Goal: Information Seeking & Learning: Check status

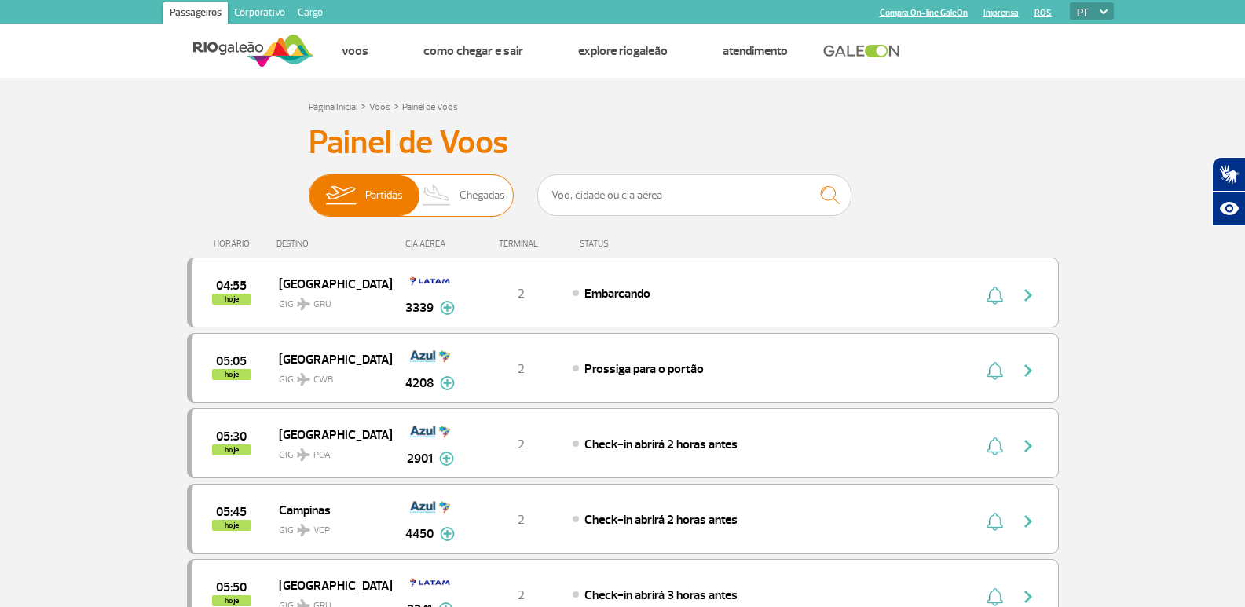
click at [458, 181] on img at bounding box center [437, 195] width 46 height 41
click at [309, 188] on input "Partidas Chegadas" at bounding box center [309, 188] width 0 height 0
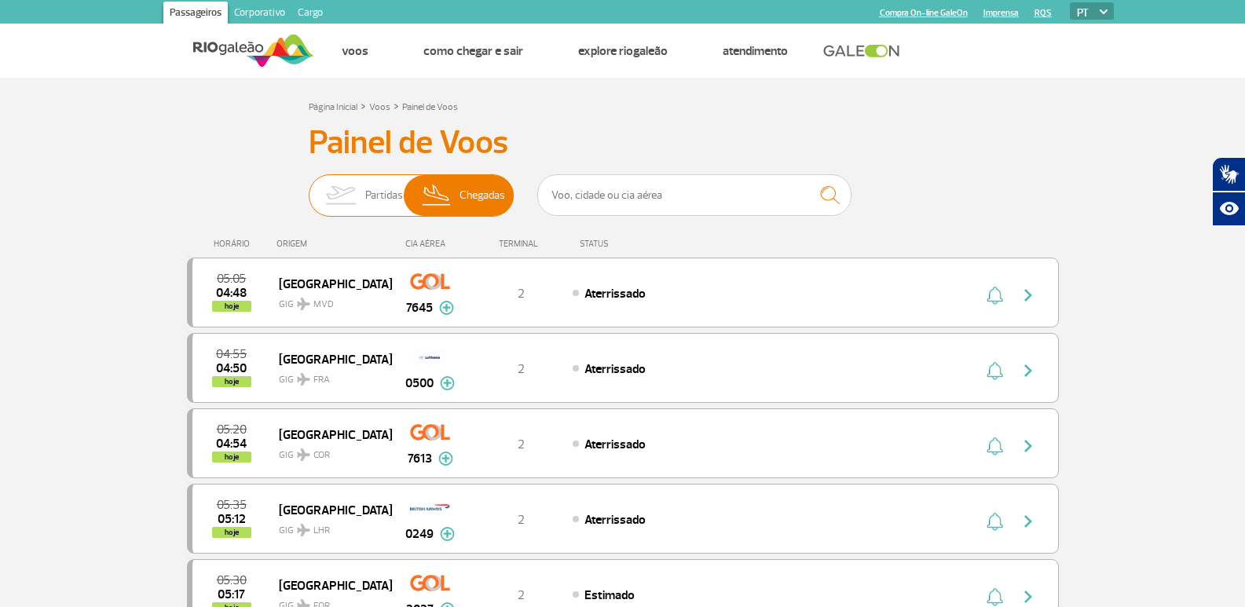
click at [346, 196] on img at bounding box center [340, 195] width 49 height 41
click at [309, 188] on input "Partidas Chegadas" at bounding box center [309, 188] width 0 height 0
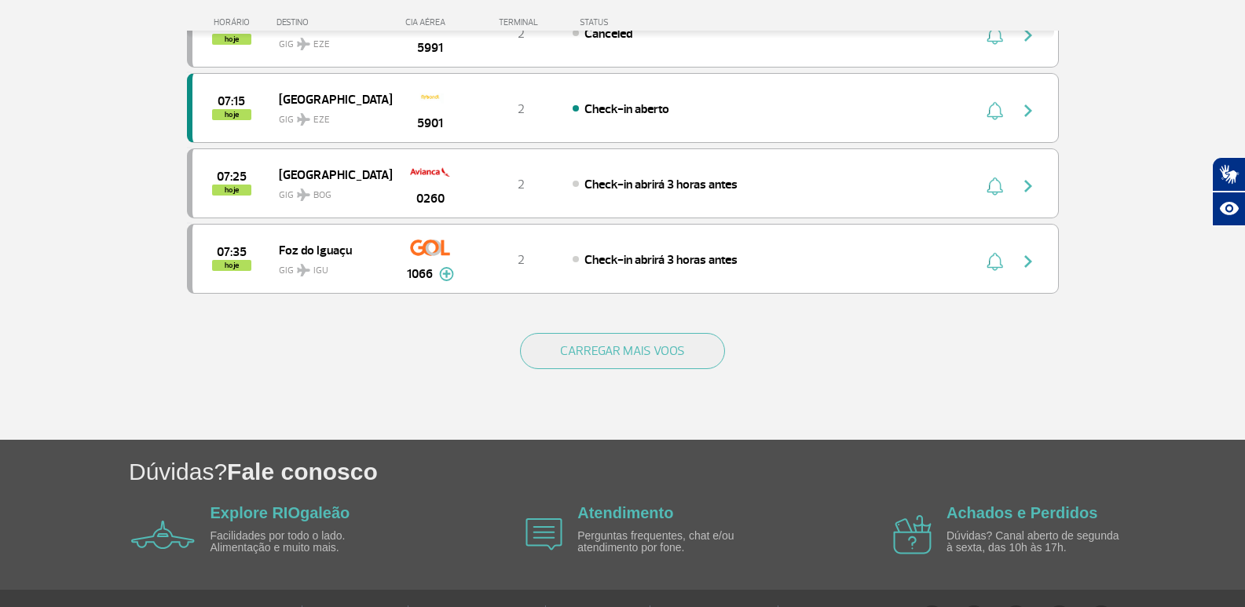
scroll to position [1520, 0]
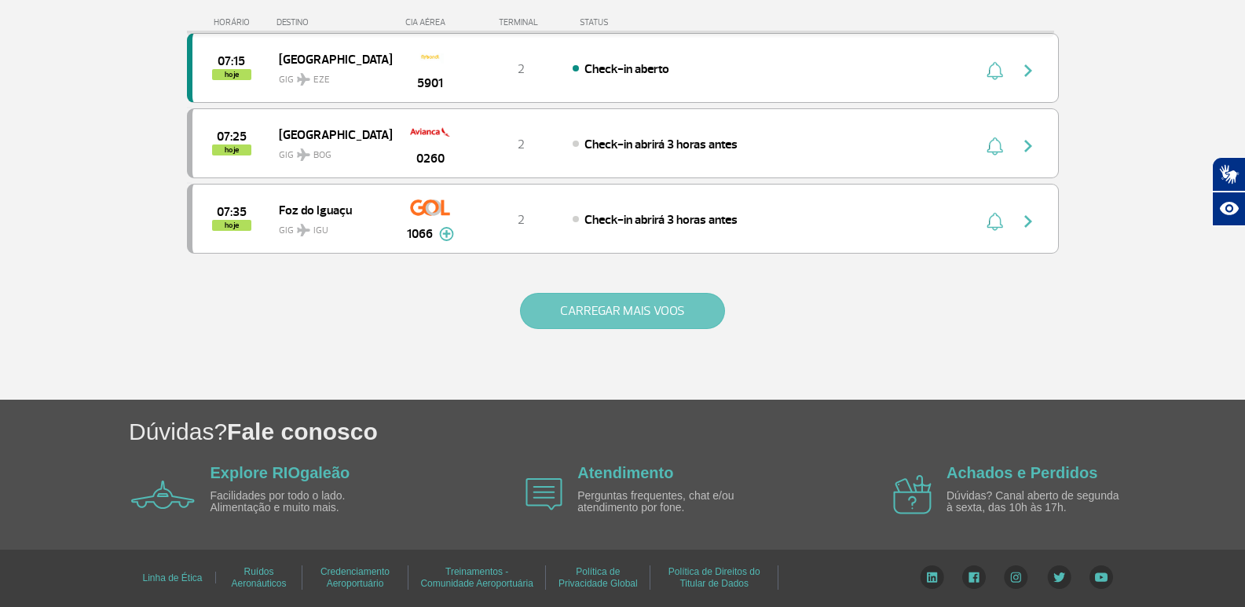
click at [589, 316] on button "CARREGAR MAIS VOOS" at bounding box center [622, 311] width 205 height 36
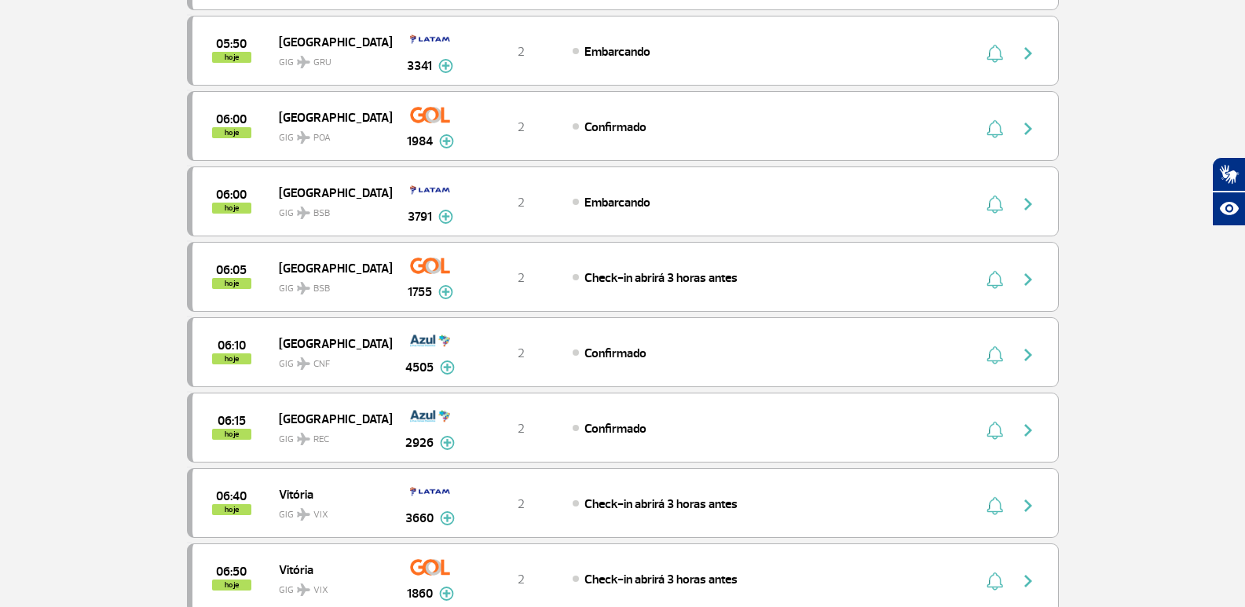
scroll to position [0, 0]
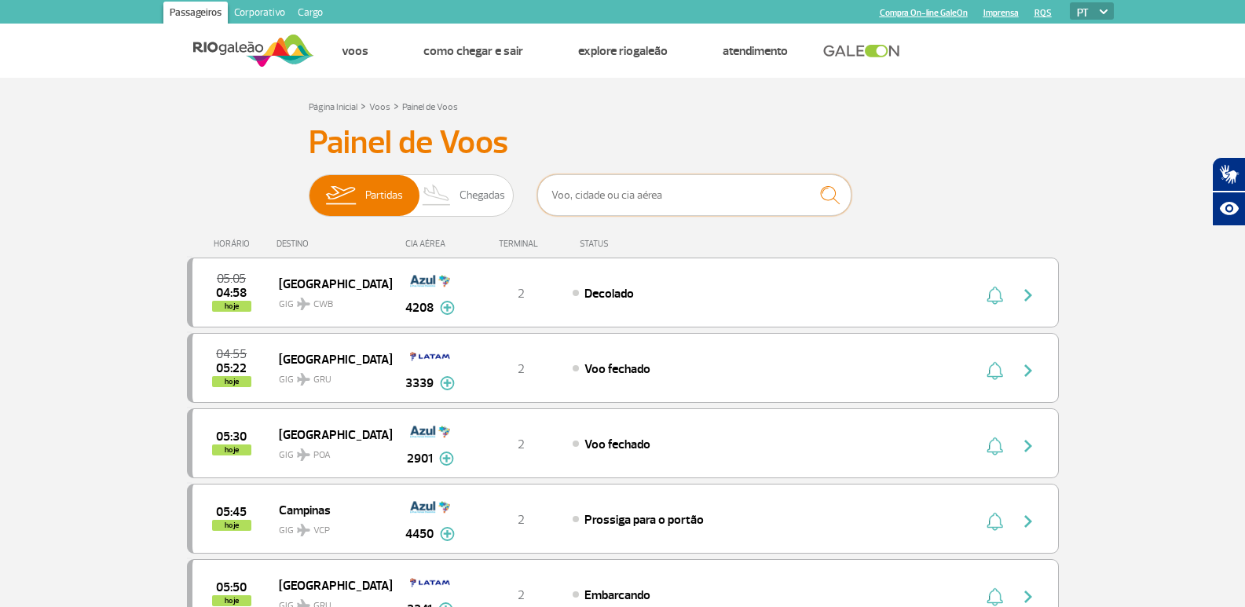
drag, startPoint x: 654, startPoint y: 200, endPoint x: 701, endPoint y: 153, distance: 66.6
click at [654, 200] on input "text" at bounding box center [694, 195] width 314 height 42
type input "delta"
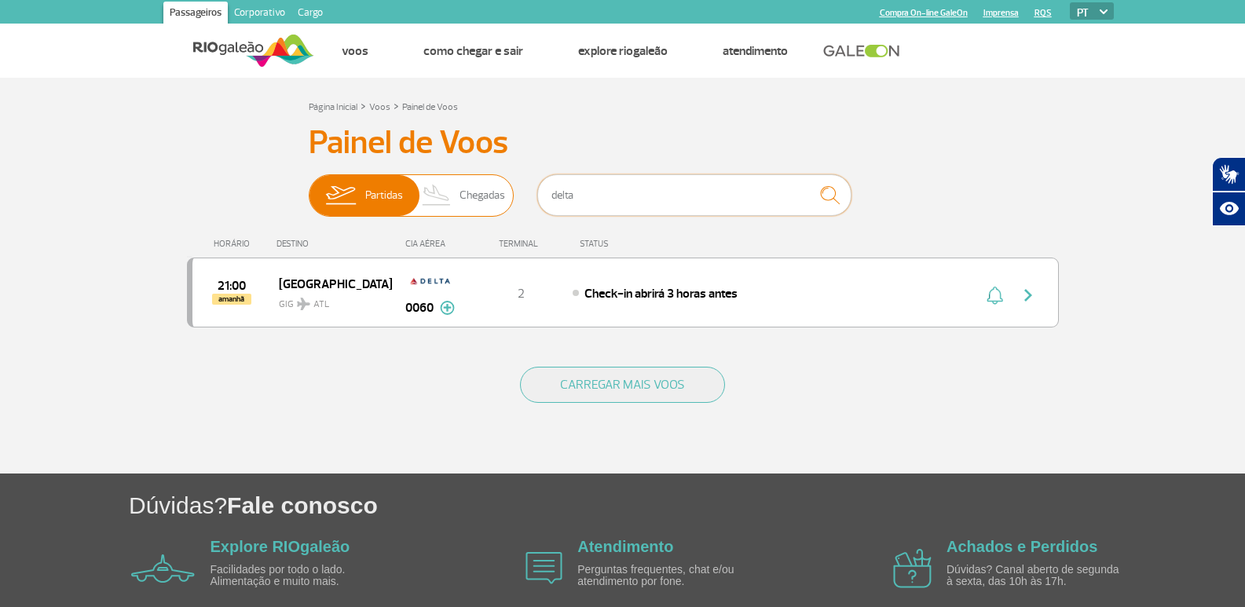
drag, startPoint x: 631, startPoint y: 192, endPoint x: 504, endPoint y: 188, distance: 127.2
click at [495, 207] on div "Partidas Chegadas delta" at bounding box center [623, 197] width 628 height 47
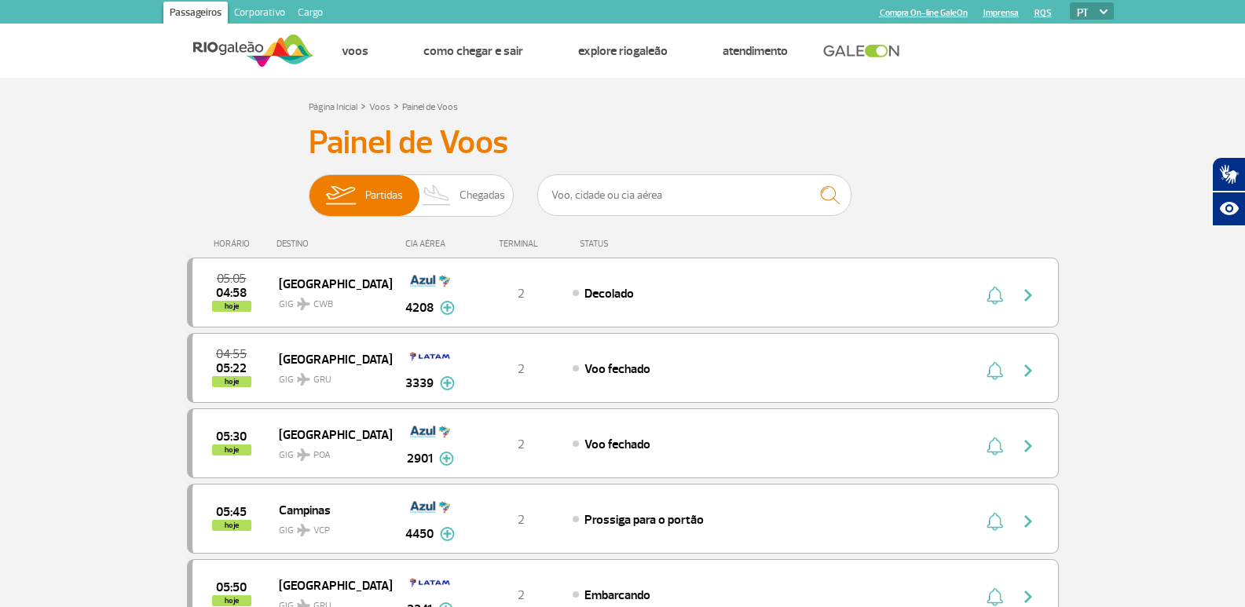
click at [649, 138] on h3 "Painel de Voos" at bounding box center [623, 142] width 628 height 39
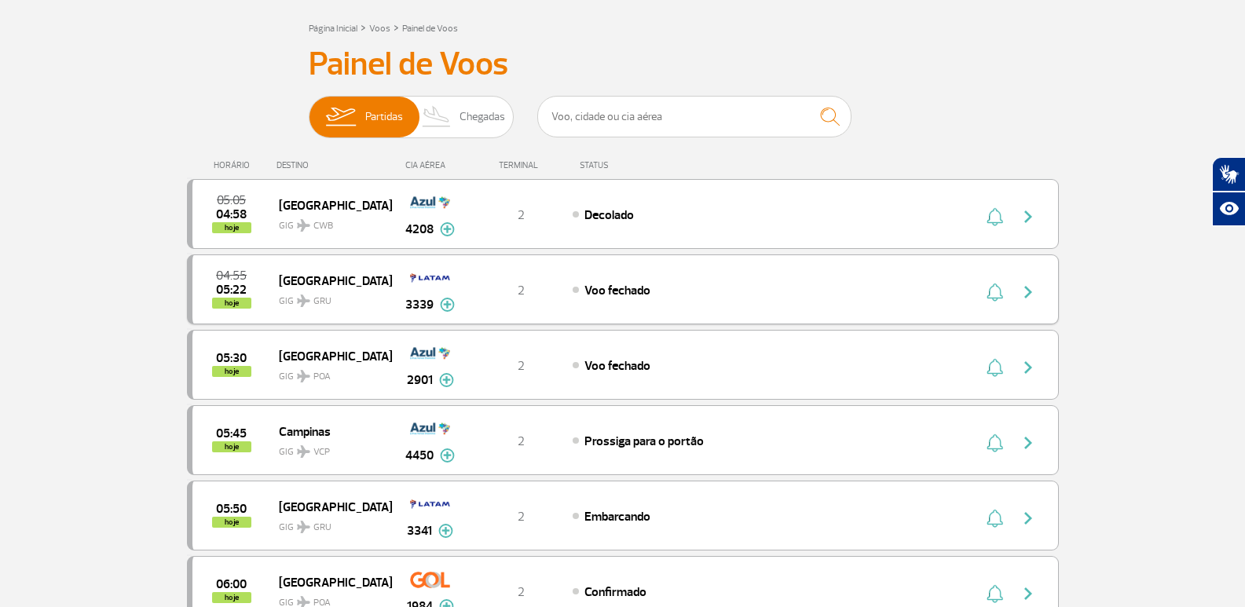
click at [812, 276] on div "04:55 05:22 hoje [GEOGRAPHIC_DATA] 3339 2 Voo fechado Parcerias: Quantas Airlin…" at bounding box center [623, 289] width 872 height 70
click at [1026, 292] on img "button" at bounding box center [1027, 292] width 19 height 19
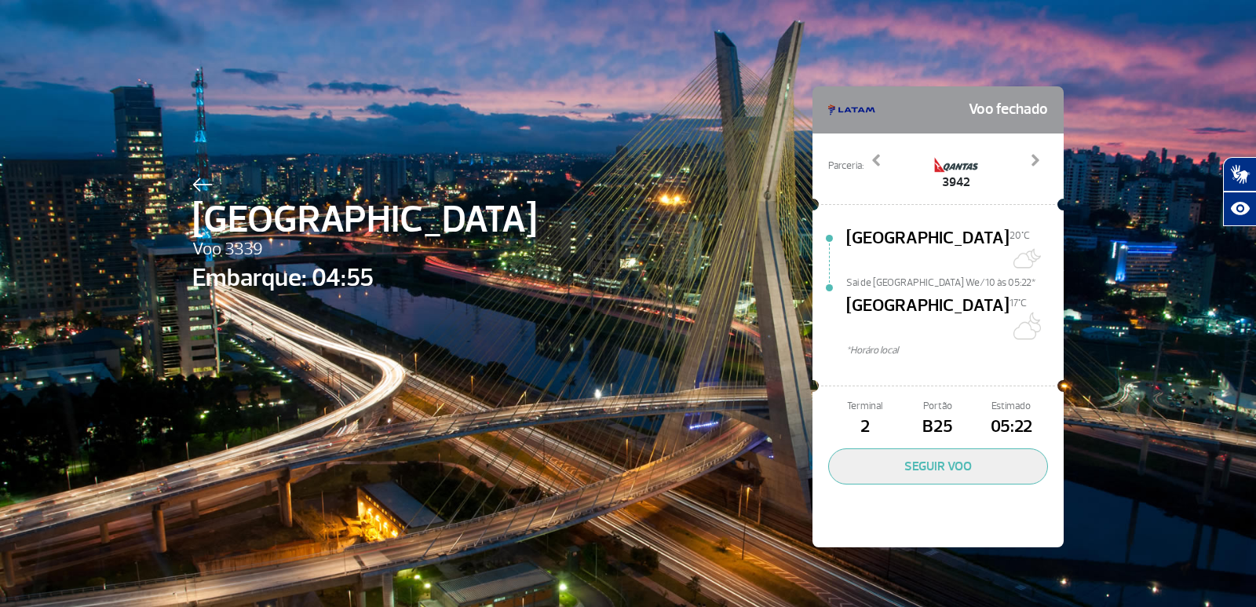
click at [210, 177] on div at bounding box center [364, 182] width 345 height 19
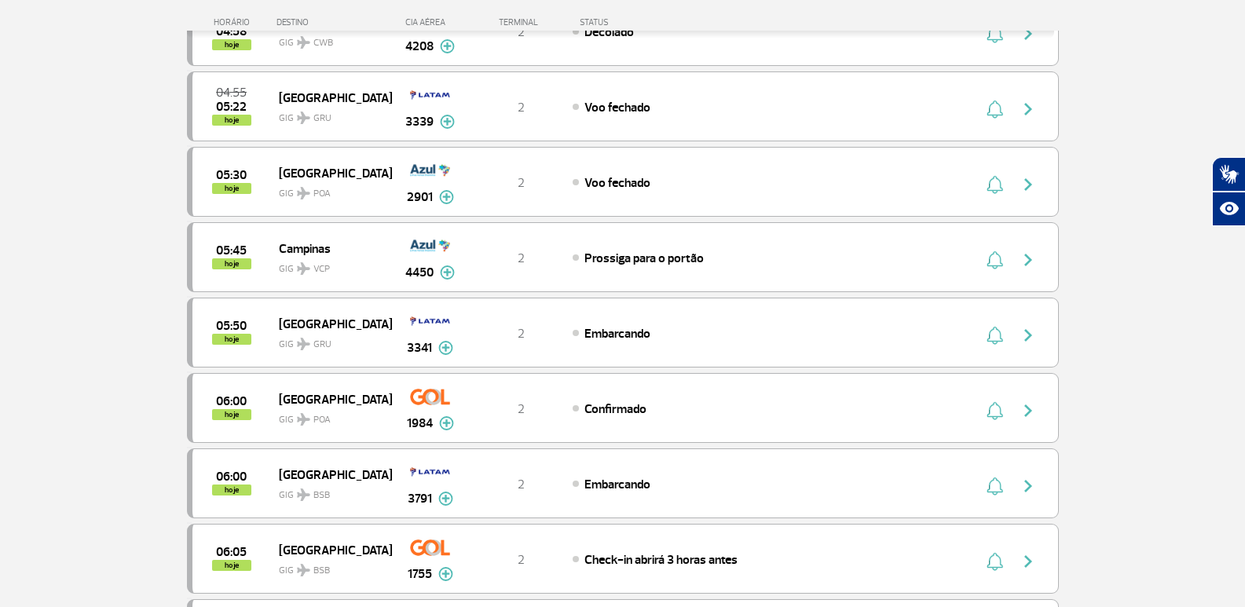
scroll to position [314, 0]
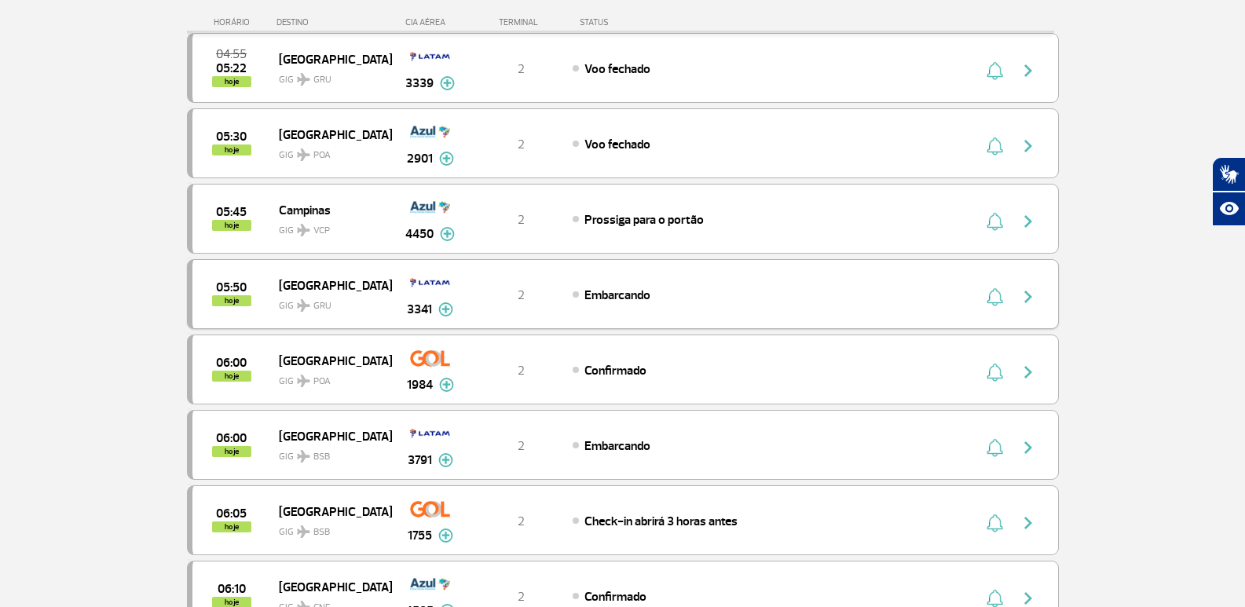
click at [1025, 294] on img "button" at bounding box center [1027, 296] width 19 height 19
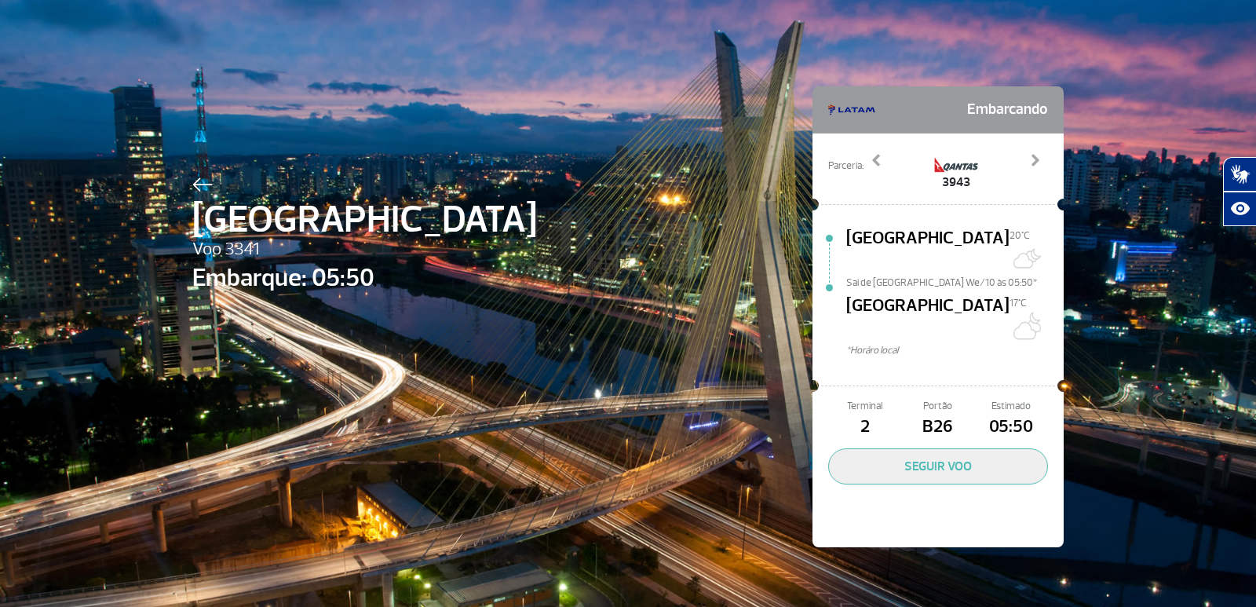
click at [185, 179] on div "[GEOGRAPHIC_DATA] Voo 3341 Embarque: 05:50 Embarcando Parceria: 3943 5298 6230 …" at bounding box center [628, 293] width 895 height 587
click at [192, 186] on img at bounding box center [202, 184] width 20 height 14
